Goal: Information Seeking & Learning: Learn about a topic

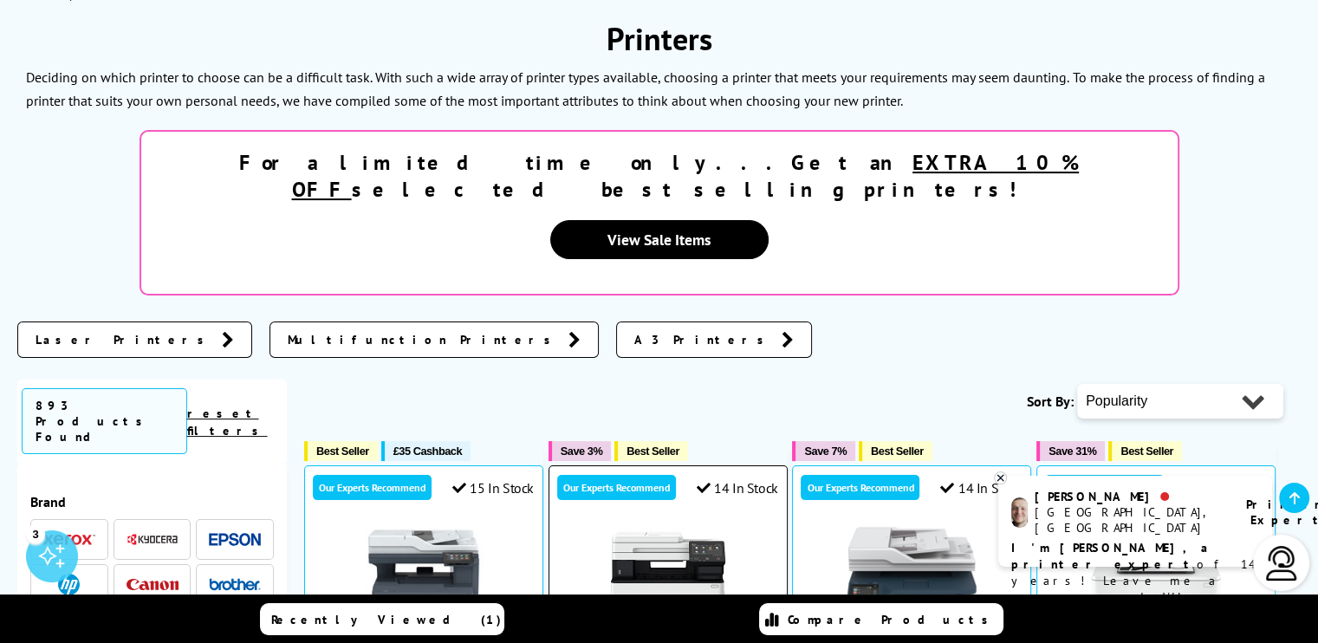
scroll to position [260, 0]
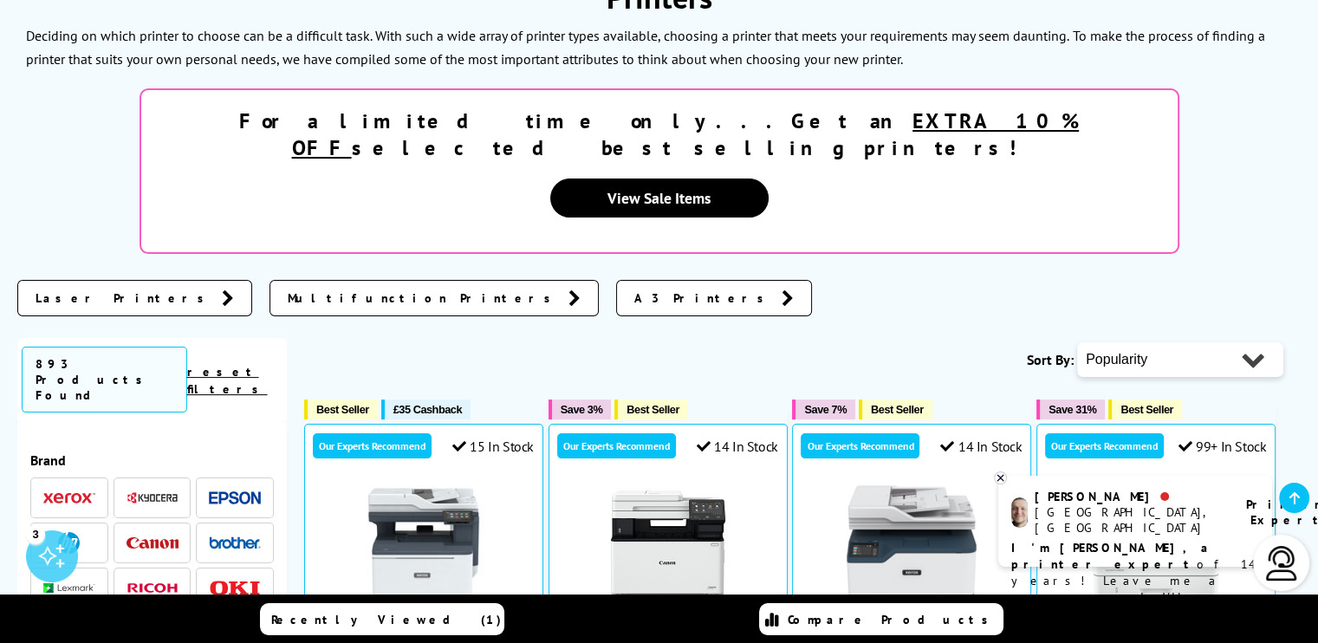
click at [569, 289] on icon at bounding box center [575, 297] width 12 height 17
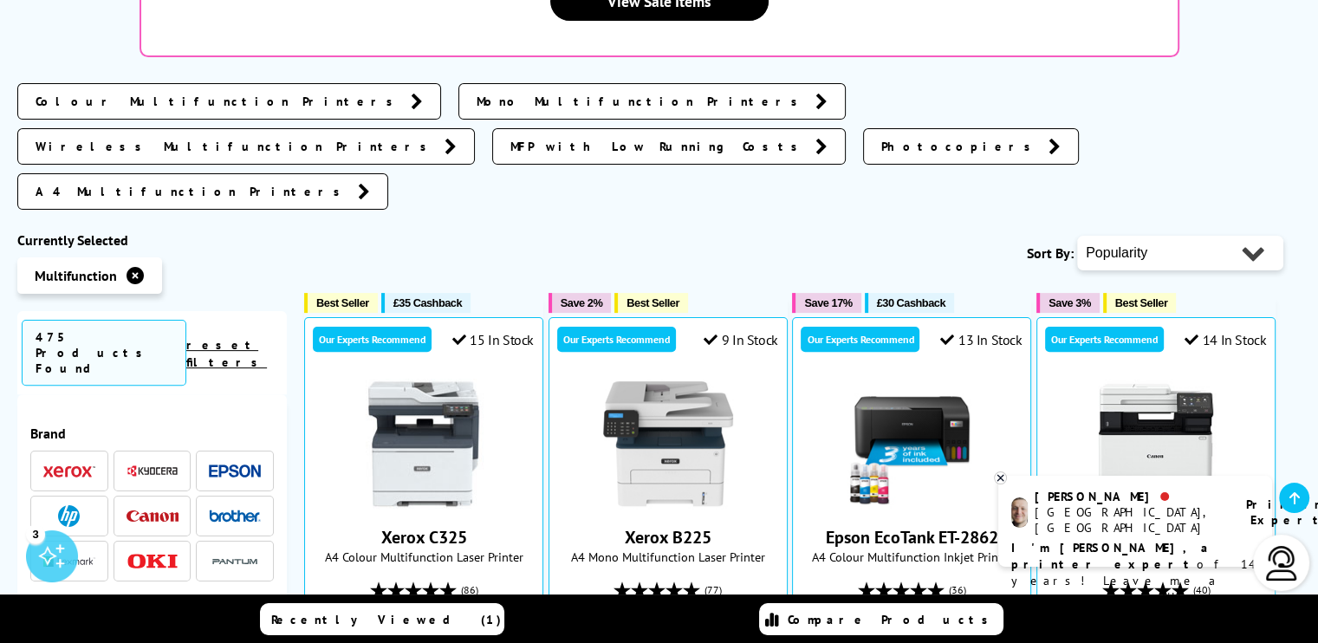
scroll to position [520, 0]
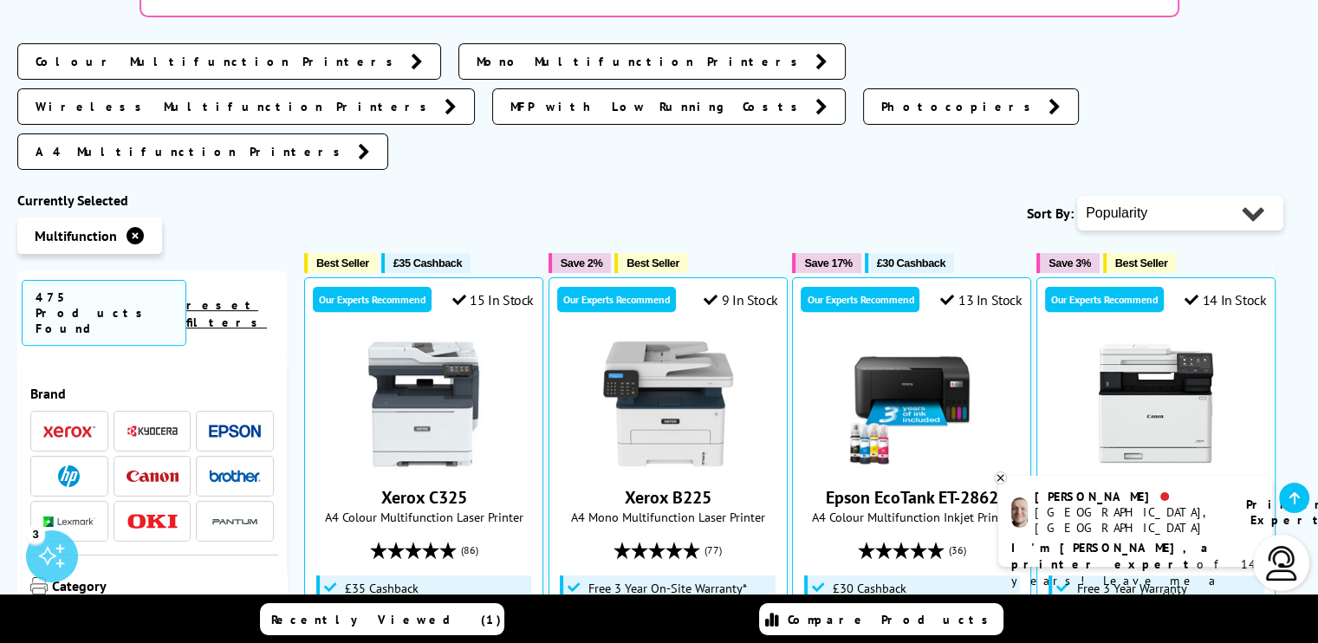
click at [232, 297] on link "reset filters" at bounding box center [226, 313] width 81 height 33
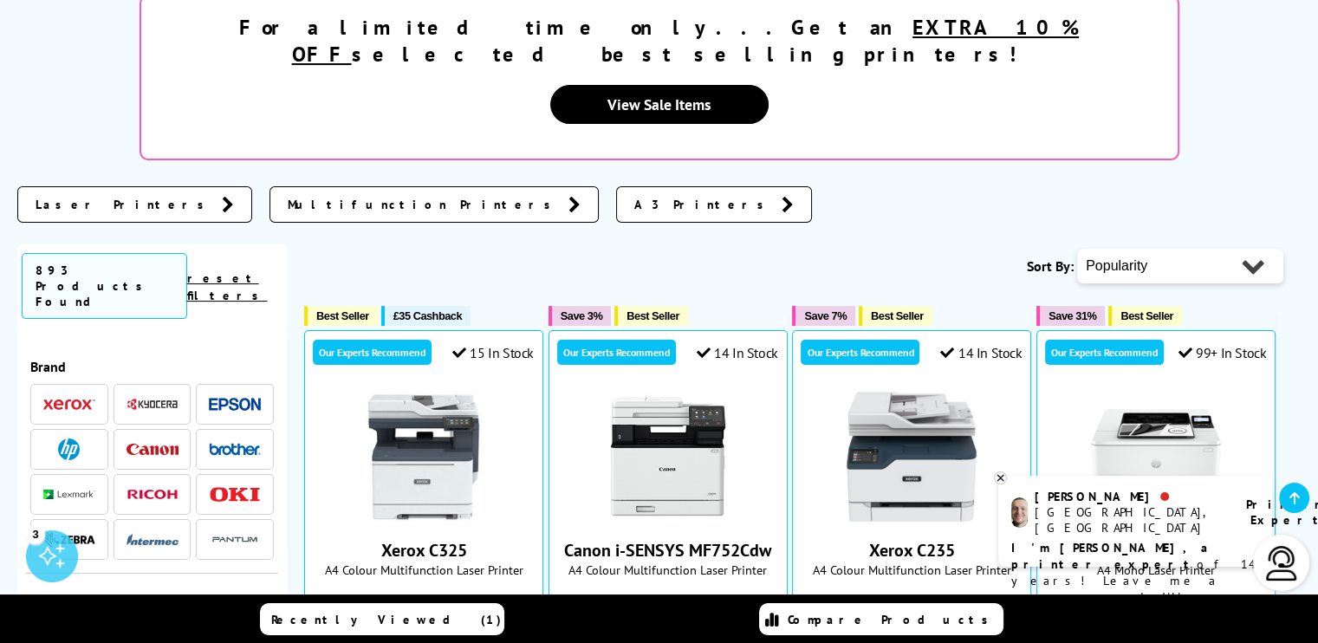
scroll to position [433, 0]
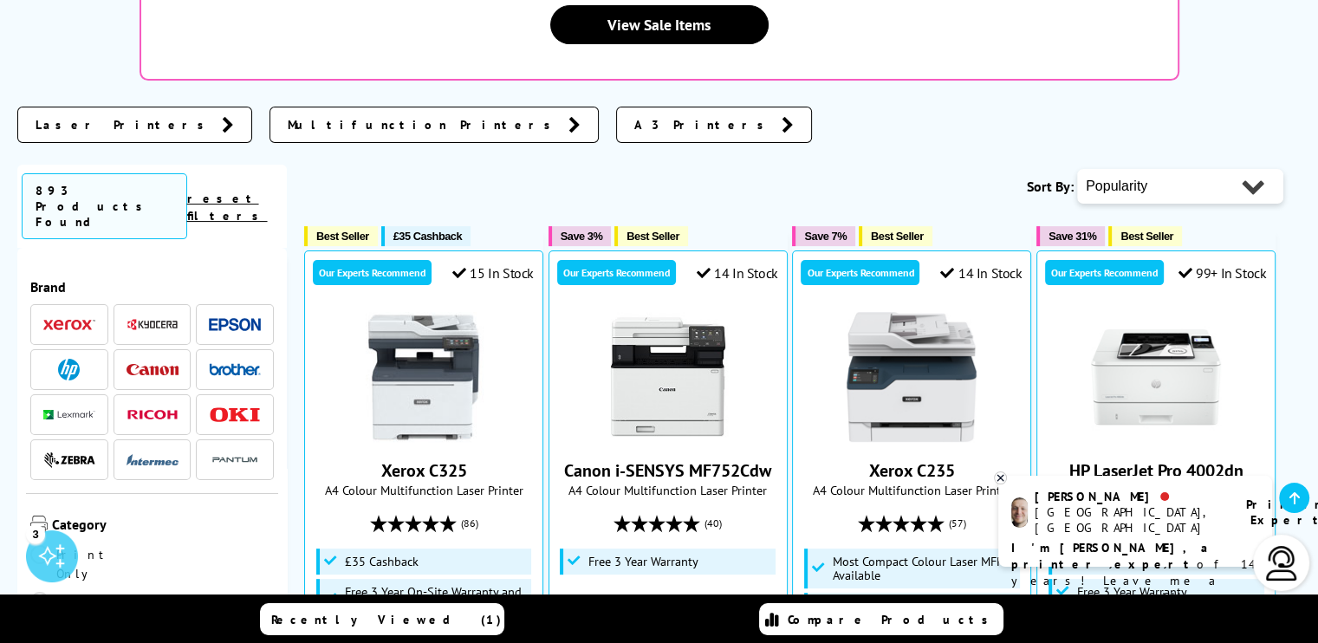
click at [217, 363] on img at bounding box center [235, 369] width 52 height 12
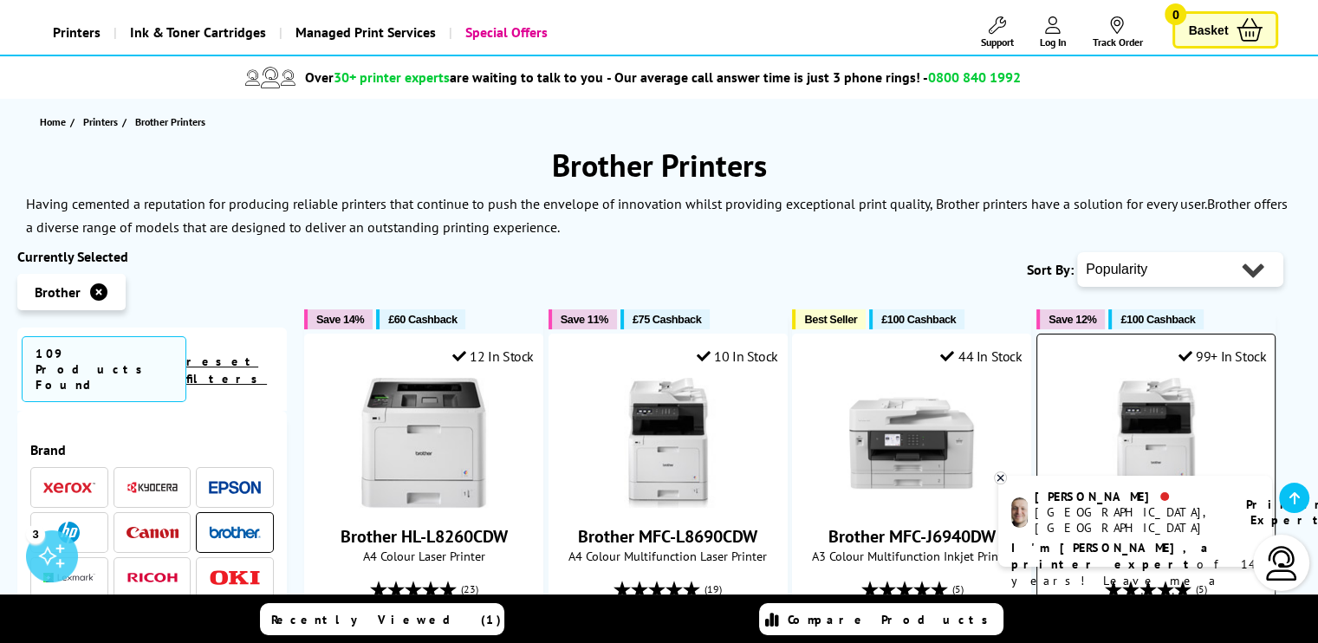
scroll to position [87, 0]
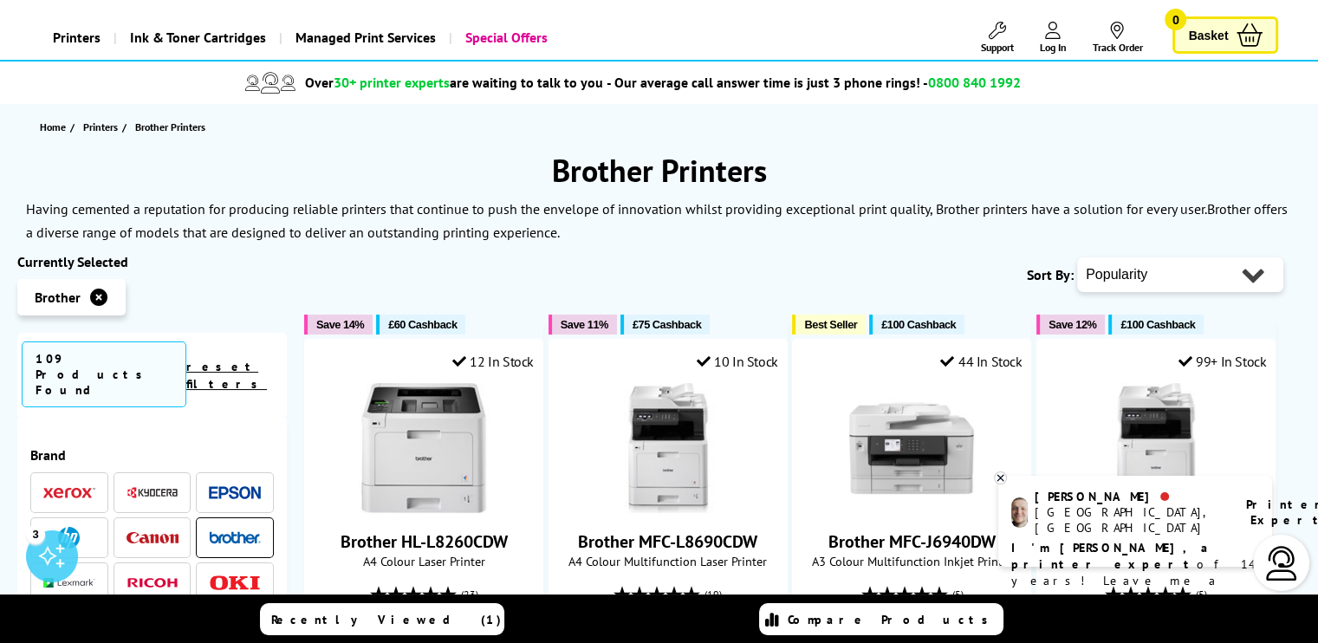
click at [1132, 271] on select "Popularity Rating Price - Low to High Price - High to Low Running Costs - Low t…" at bounding box center [1180, 274] width 206 height 35
select select "Price Ascending"
click at [1077, 257] on select "Popularity Rating Price - Low to High Price - High to Low Running Costs - Low t…" at bounding box center [1180, 274] width 206 height 35
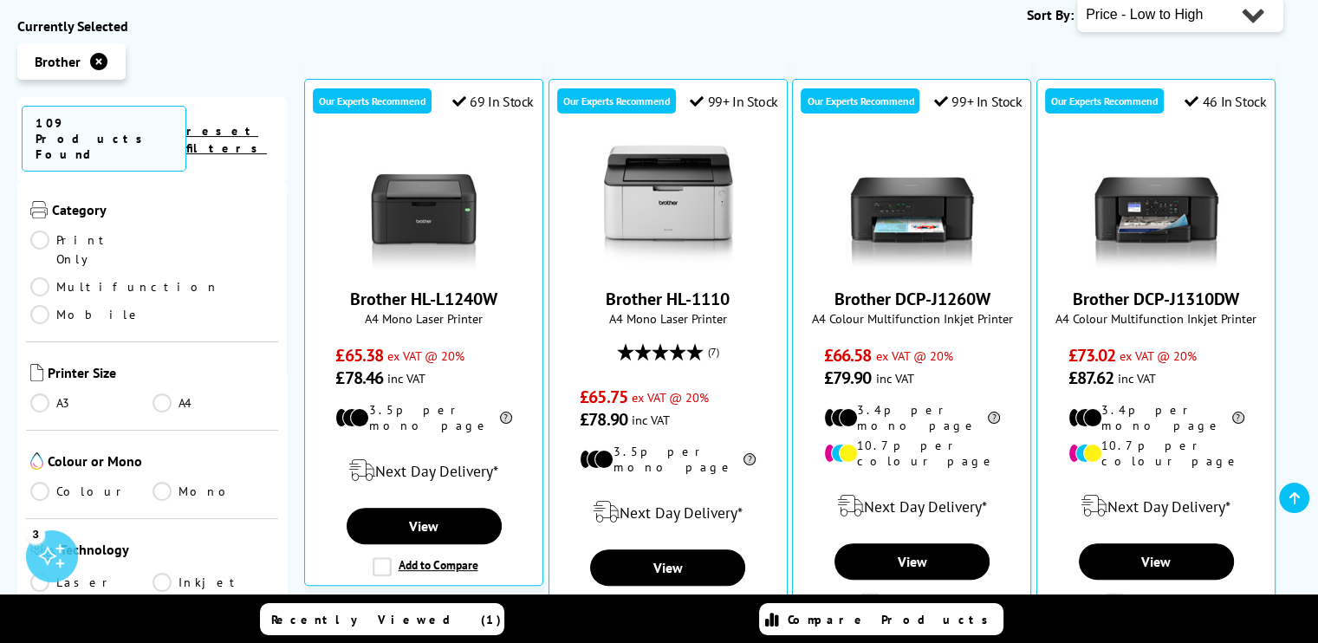
scroll to position [347, 0]
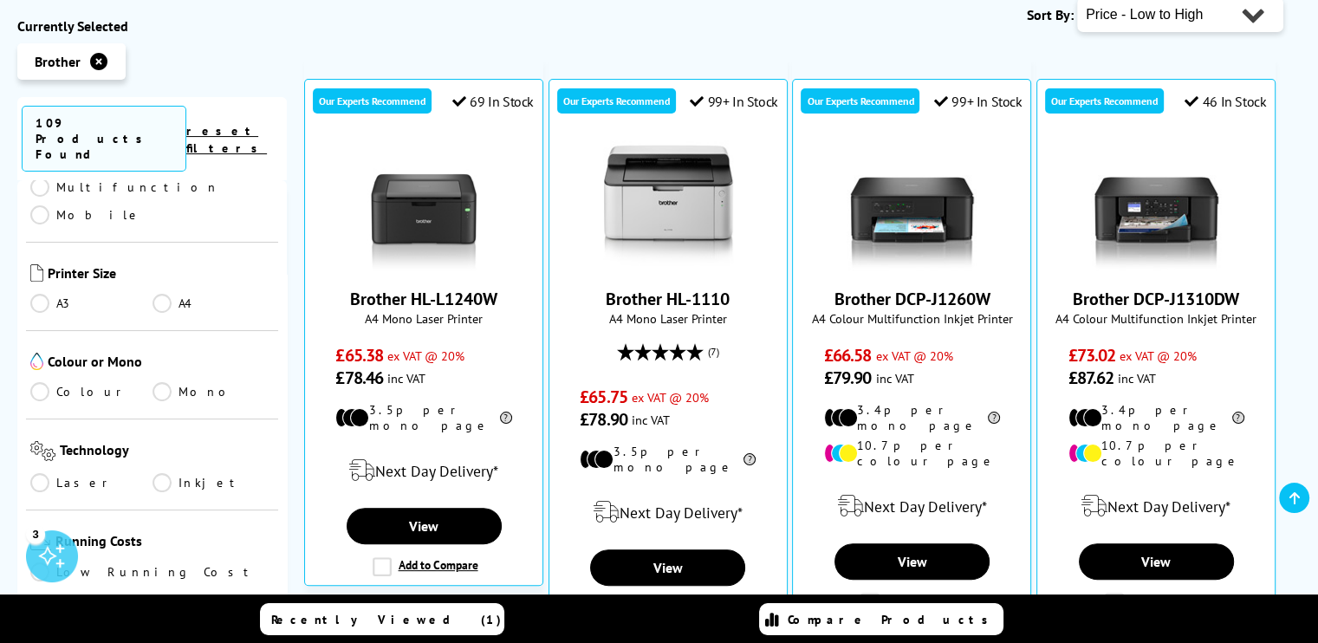
click at [160, 294] on link "A4" at bounding box center [214, 303] width 122 height 19
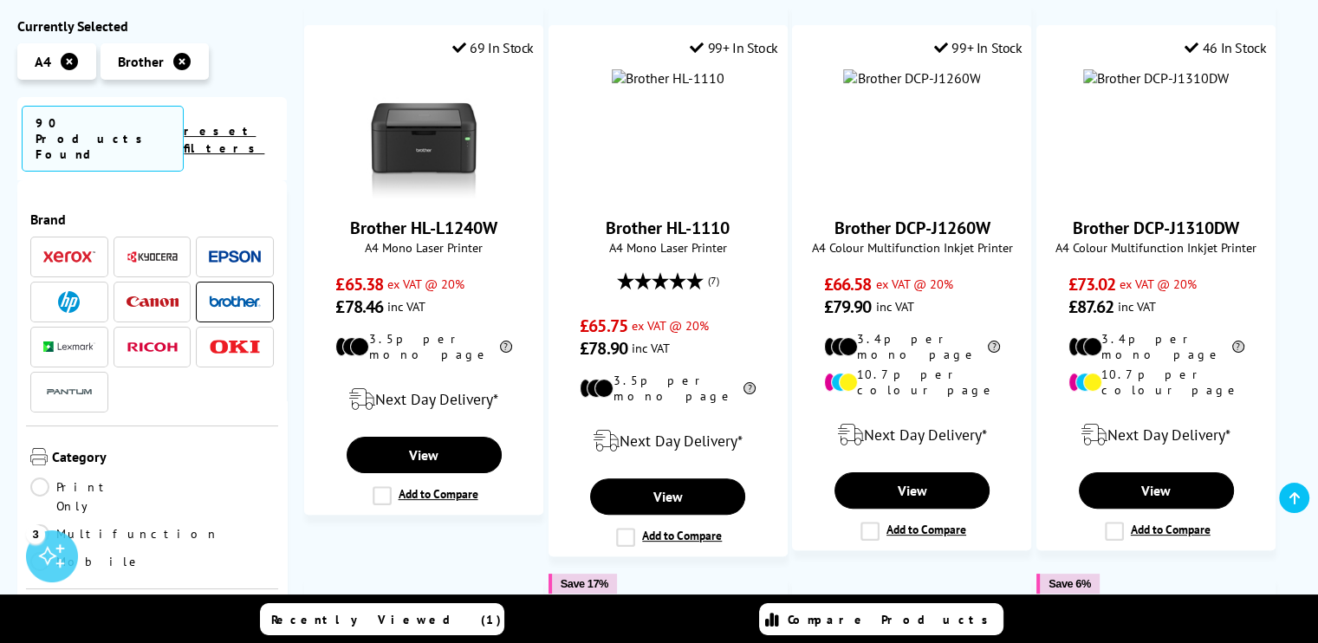
scroll to position [347, 0]
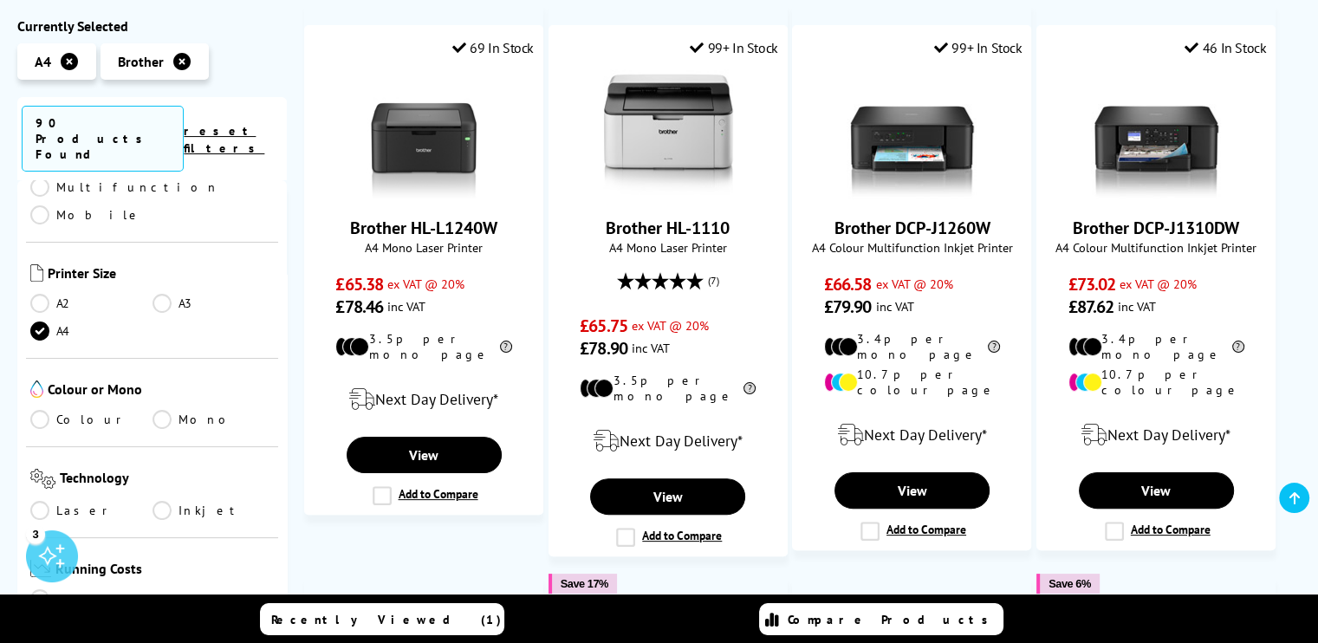
click at [40, 410] on link "Colour" at bounding box center [91, 419] width 122 height 19
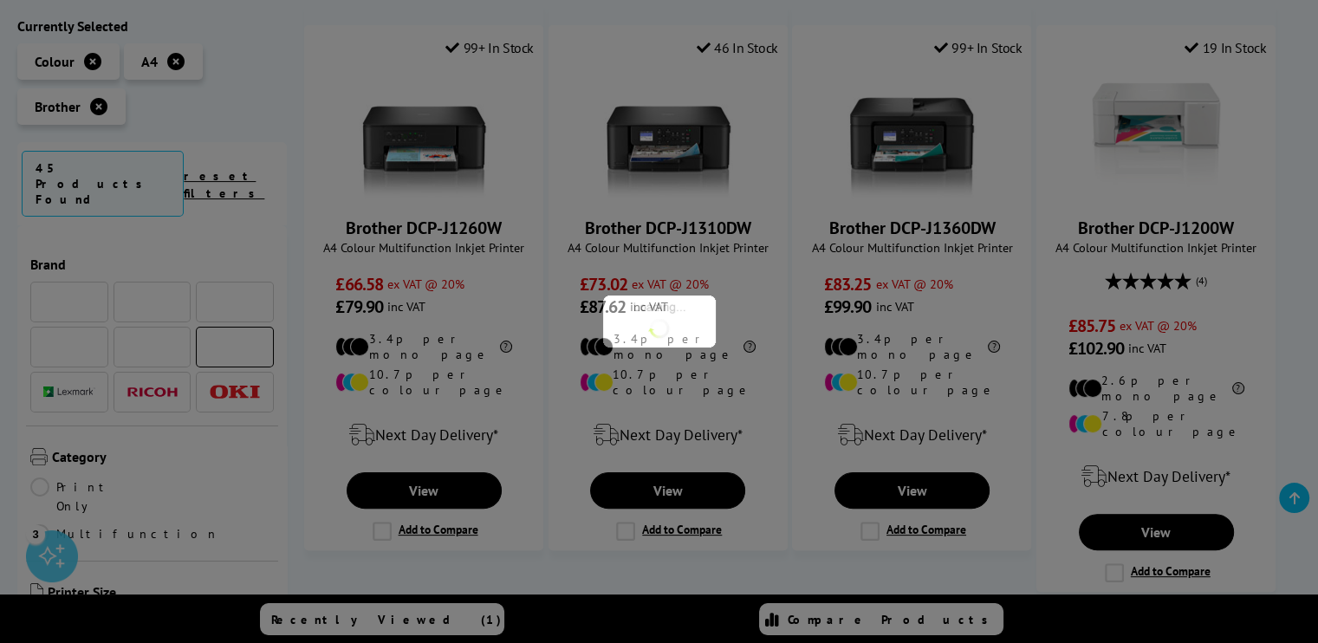
scroll to position [347, 0]
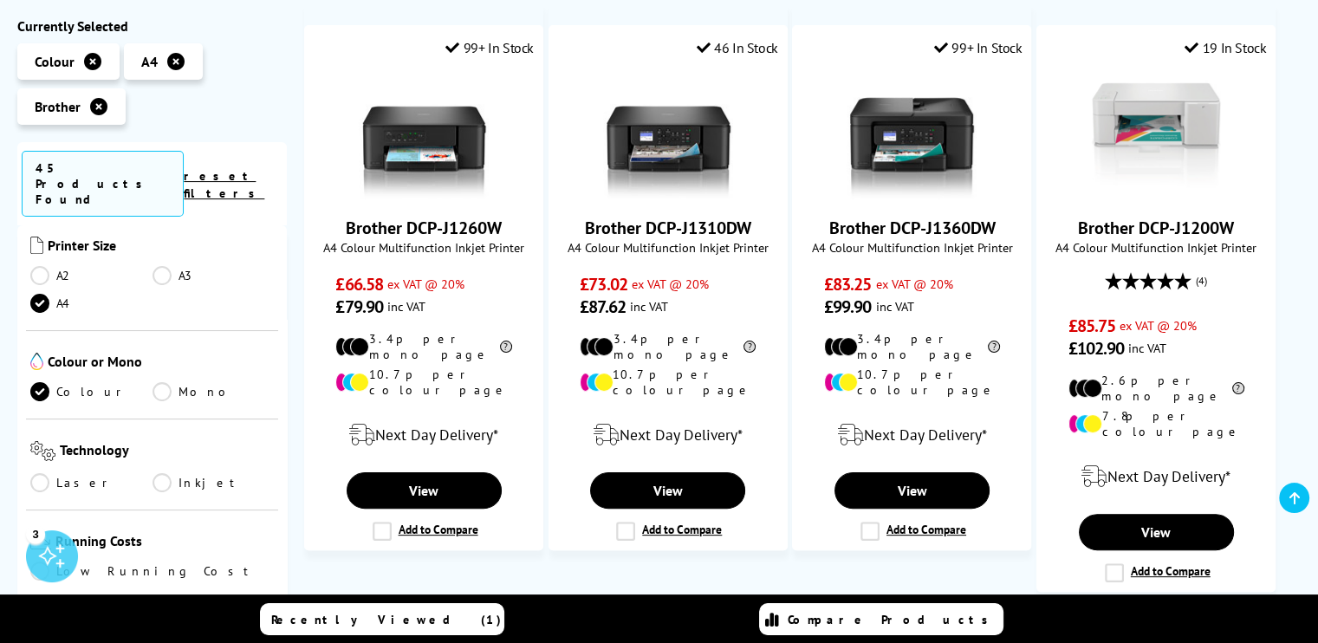
click at [42, 473] on link "Laser" at bounding box center [91, 482] width 122 height 19
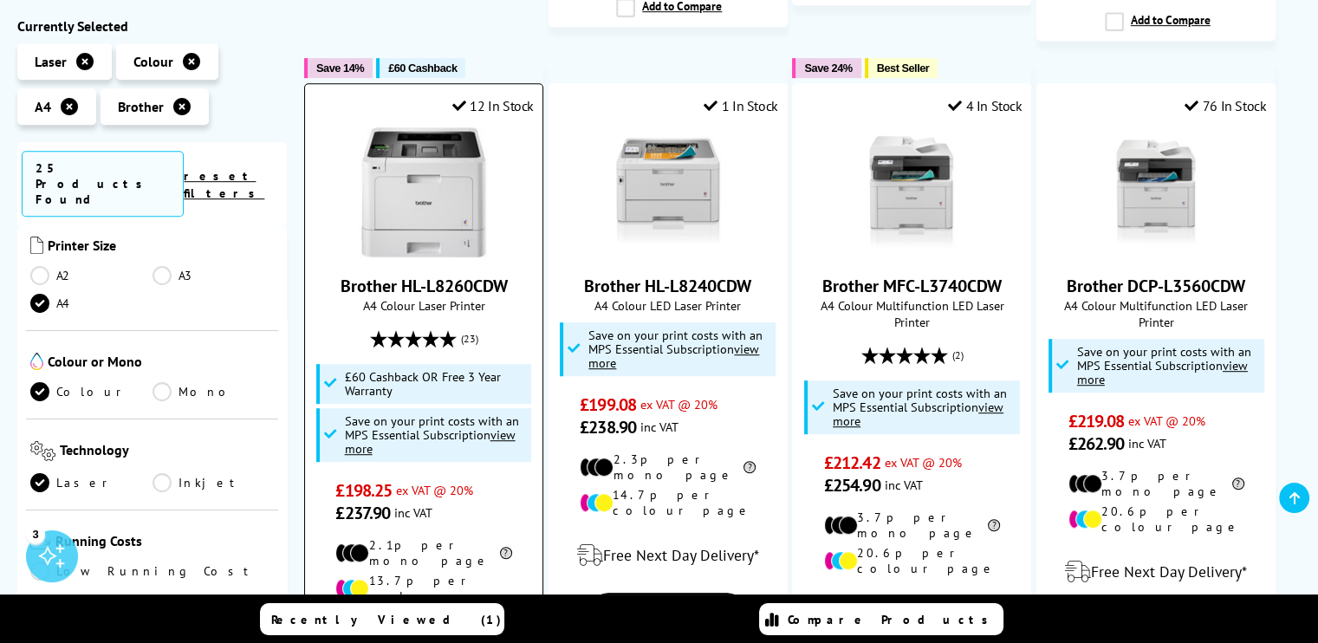
scroll to position [953, 0]
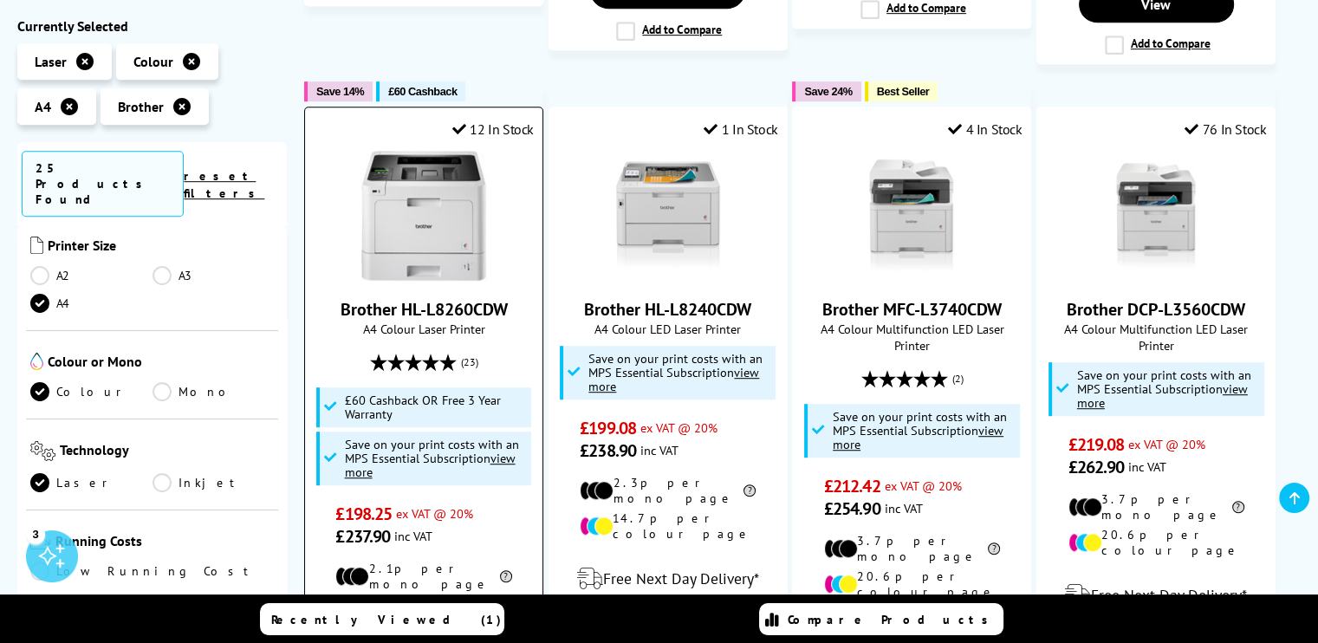
click at [495, 298] on link "Brother HL-L8260CDW" at bounding box center [424, 309] width 167 height 23
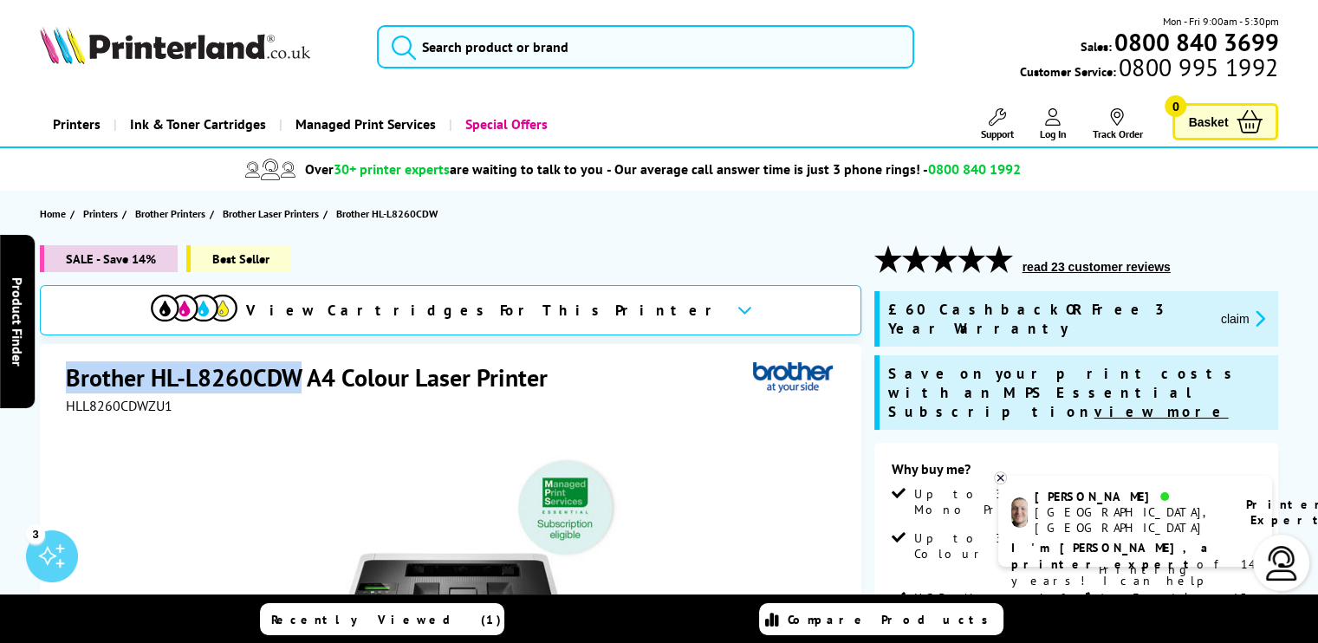
drag, startPoint x: 298, startPoint y: 373, endPoint x: 63, endPoint y: 375, distance: 234.9
drag, startPoint x: 63, startPoint y: 375, endPoint x: 103, endPoint y: 374, distance: 39.9
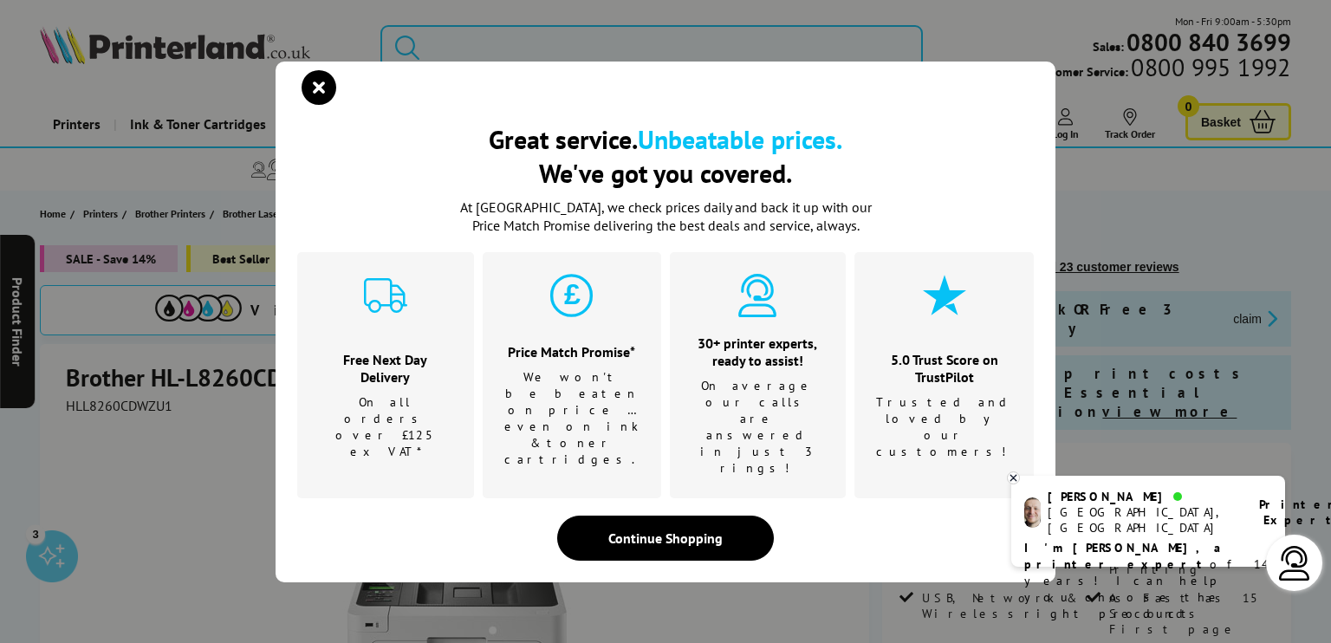
drag, startPoint x: 103, startPoint y: 374, endPoint x: 669, endPoint y: 501, distance: 579.9
click at [669, 516] on div "Continue Shopping" at bounding box center [665, 538] width 217 height 45
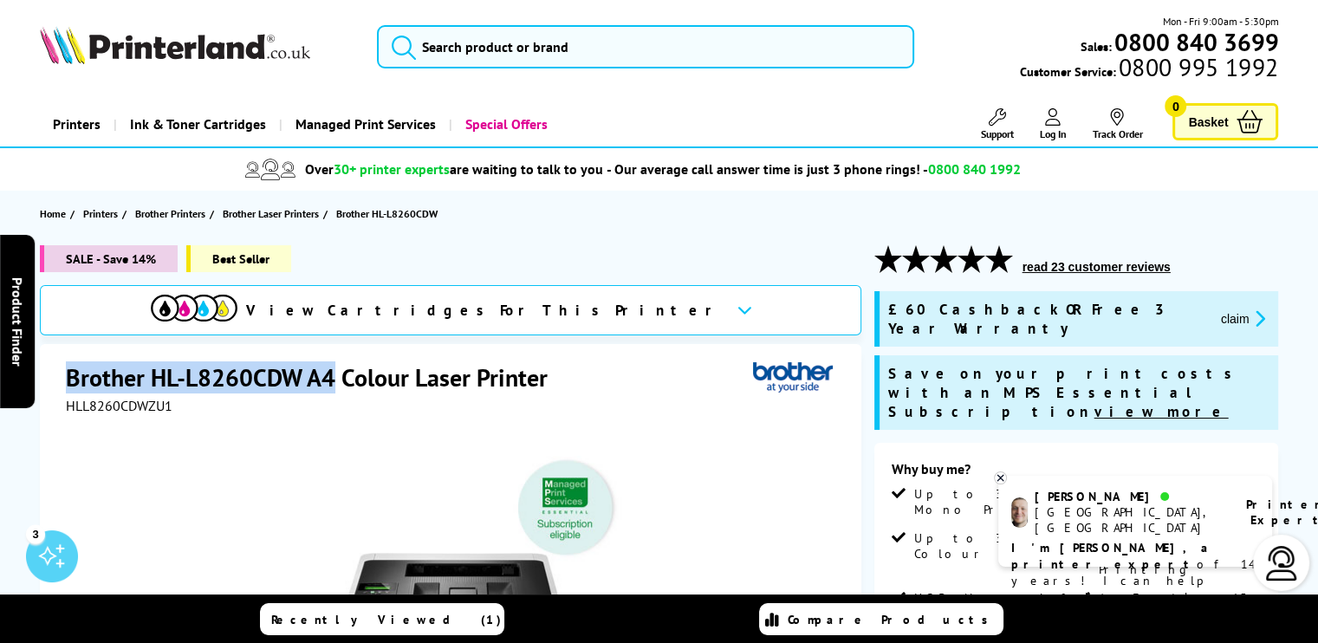
drag, startPoint x: 336, startPoint y: 374, endPoint x: 63, endPoint y: 368, distance: 273.1
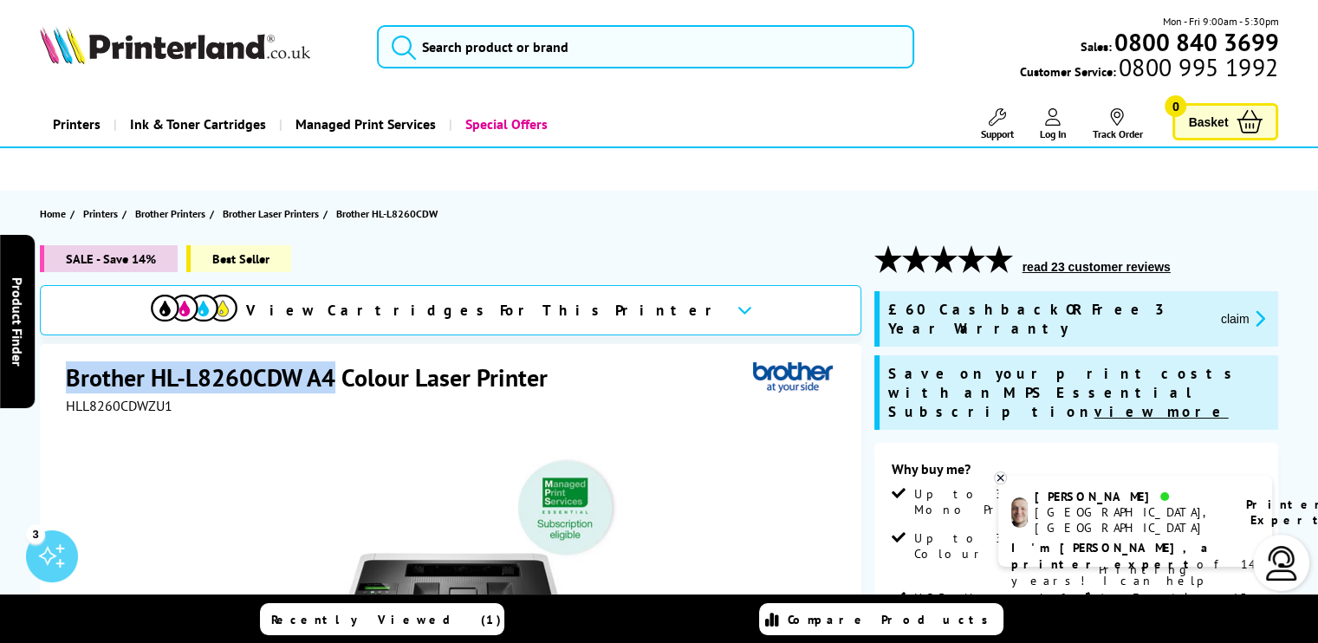
drag, startPoint x: 63, startPoint y: 368, endPoint x: 135, endPoint y: 375, distance: 72.3
copy h1 "Brother HL-L8260CDW A4"
